Goal: Transaction & Acquisition: Purchase product/service

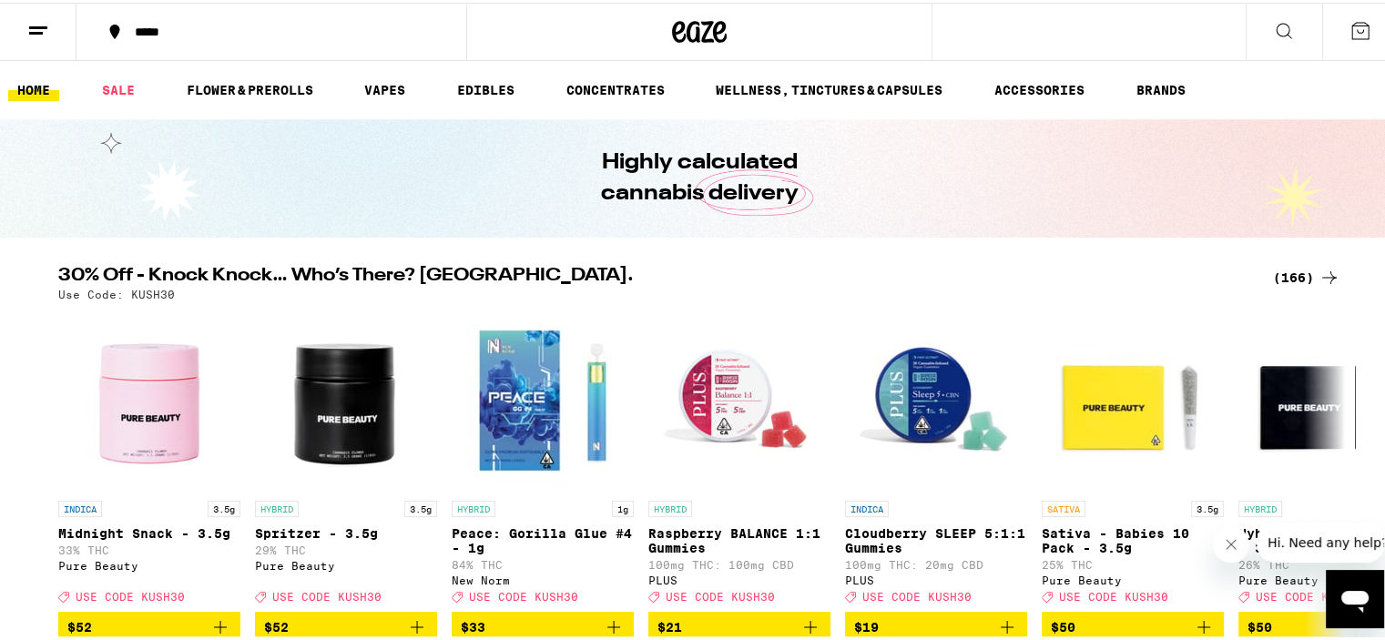
click at [1279, 270] on div "(166)" at bounding box center [1306, 275] width 67 height 22
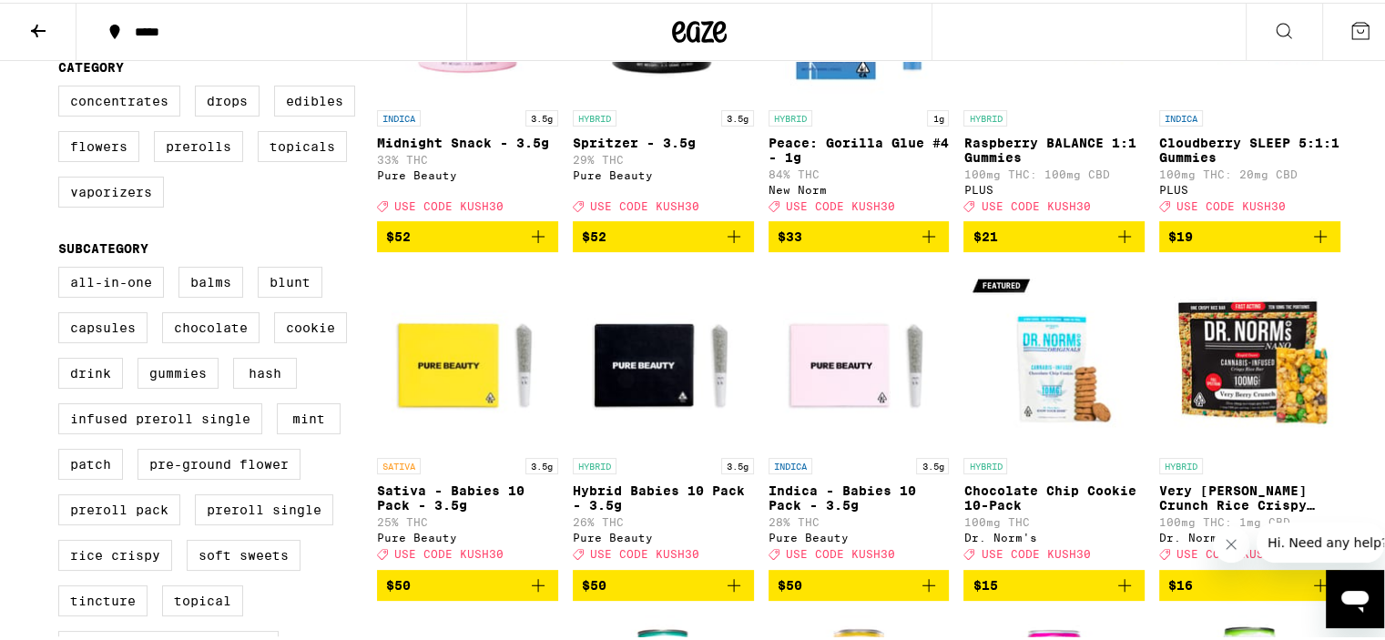
scroll to position [364, 0]
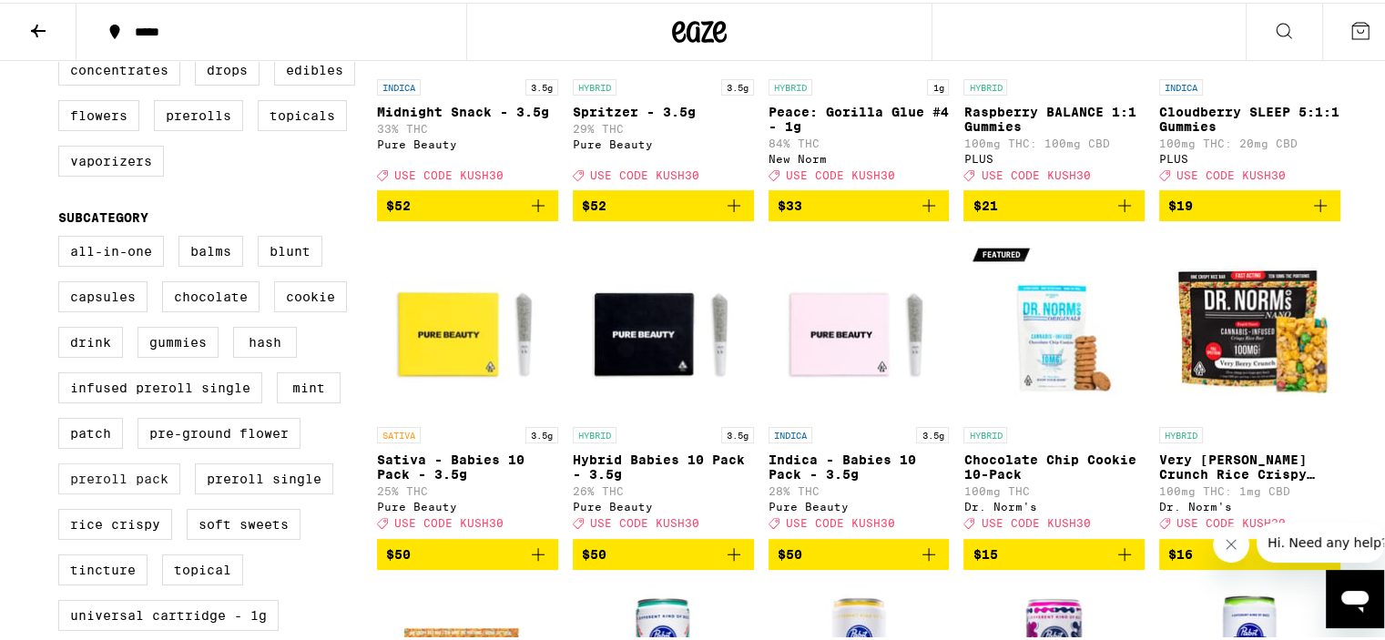
click at [95, 492] on label "Preroll Pack" at bounding box center [119, 476] width 122 height 31
click at [63, 237] on input "Preroll Pack" at bounding box center [62, 236] width 1 height 1
checkbox input "true"
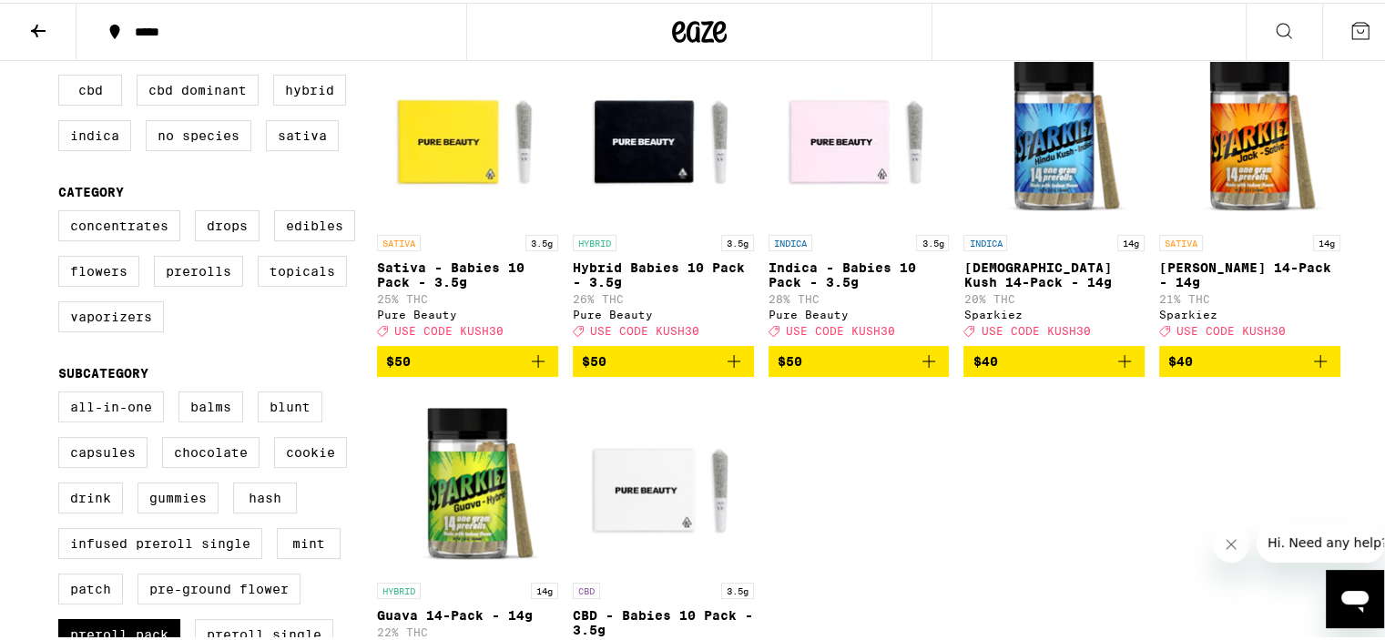
scroll to position [182, 0]
